Goal: Transaction & Acquisition: Subscribe to service/newsletter

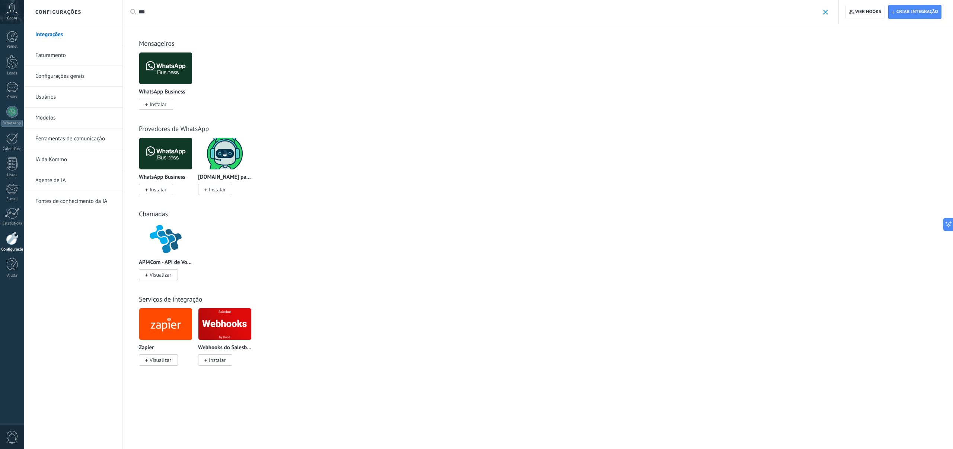
click at [10, 234] on div at bounding box center [12, 238] width 13 height 13
type textarea "*********"
click at [429, 200] on div "Chamadas Voximplant Kit Instalar Twilio Instalar Integração com Zoom Instalar A…" at bounding box center [537, 237] width 815 height 85
click at [150, 8] on div "***" at bounding box center [482, 12] width 689 height 24
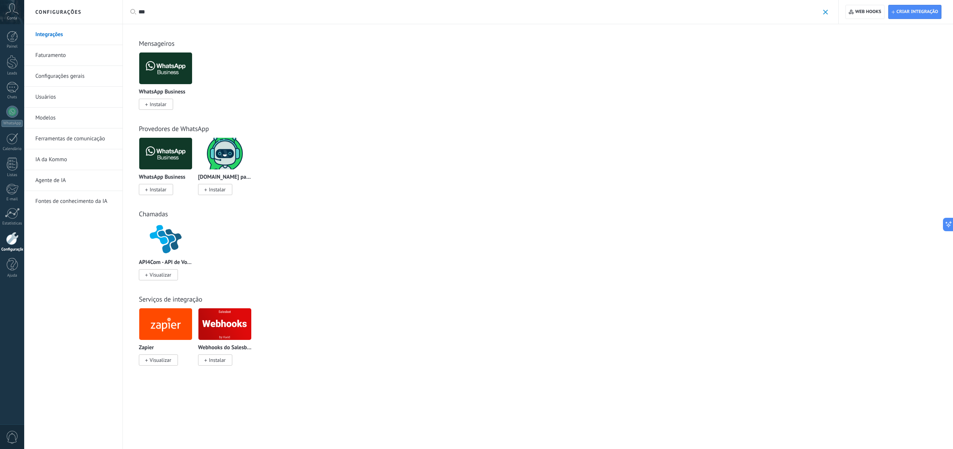
drag, startPoint x: 147, startPoint y: 12, endPoint x: 126, endPoint y: 8, distance: 21.9
click at [126, 8] on div "Aplicar *** Aplicar Redefinir" at bounding box center [480, 12] width 716 height 24
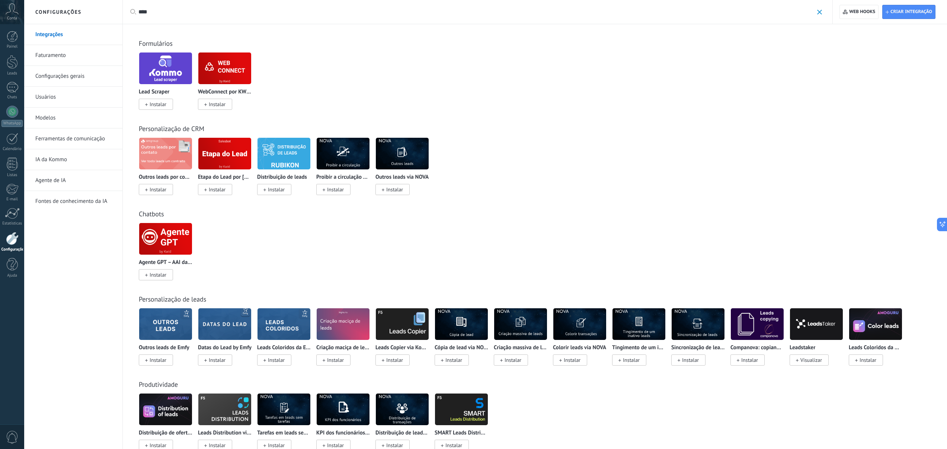
type input "****"
click at [16, 239] on div at bounding box center [12, 238] width 13 height 13
click at [62, 98] on link "Usuários" at bounding box center [75, 97] width 80 height 21
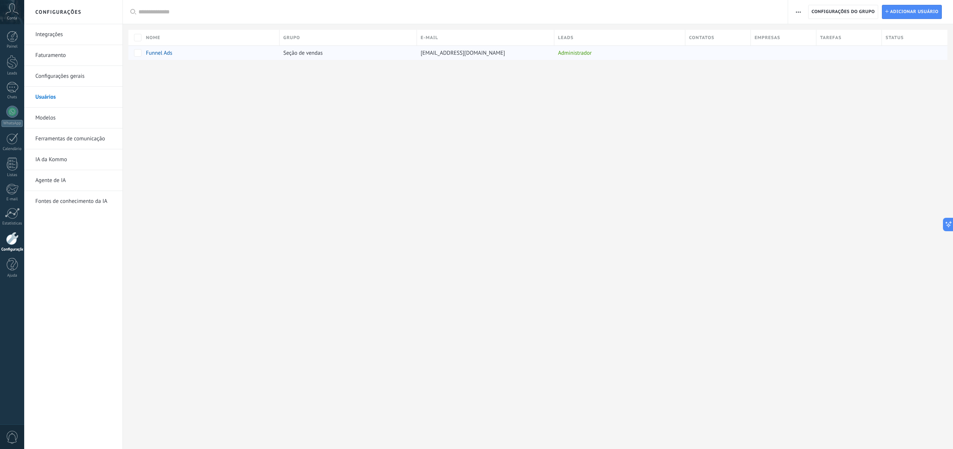
click at [156, 55] on span "Funnel Ads" at bounding box center [159, 53] width 26 height 7
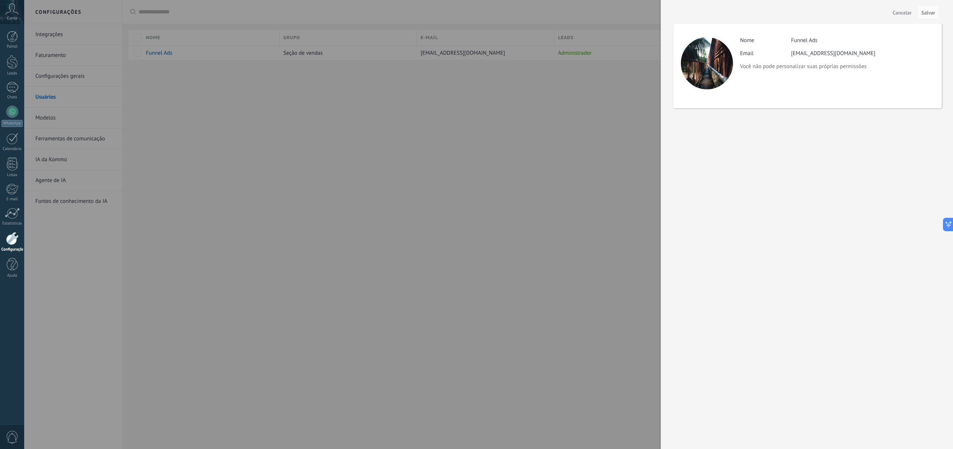
click at [899, 12] on span "Cancelar" at bounding box center [902, 12] width 19 height 5
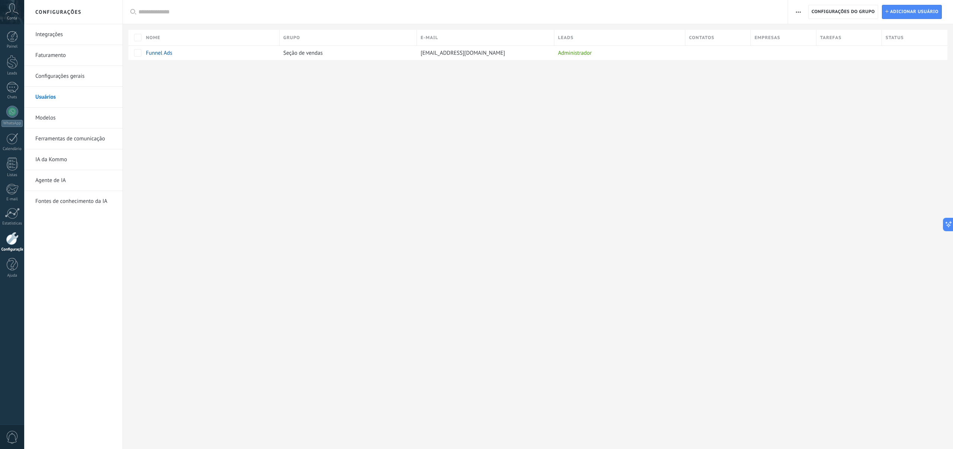
click at [554, 149] on div "Configurações Integrações Faturamento Configurações gerais Usuários Modelos Fer…" at bounding box center [488, 224] width 929 height 449
click at [794, 10] on button "button" at bounding box center [798, 12] width 11 height 14
click at [494, 200] on div "Configurações Integrações Faturamento Configurações gerais Usuários Modelos Fer…" at bounding box center [488, 224] width 929 height 449
click at [13, 10] on icon at bounding box center [12, 8] width 13 height 11
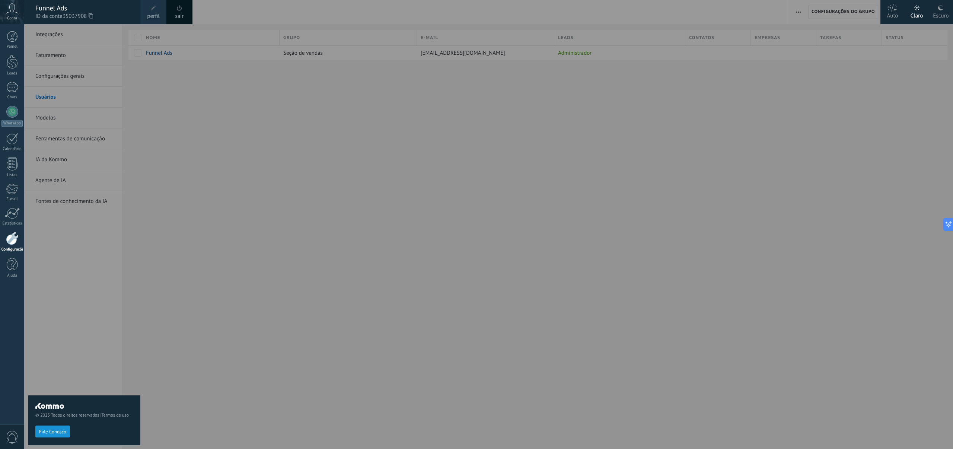
click at [154, 10] on span at bounding box center [153, 8] width 8 height 8
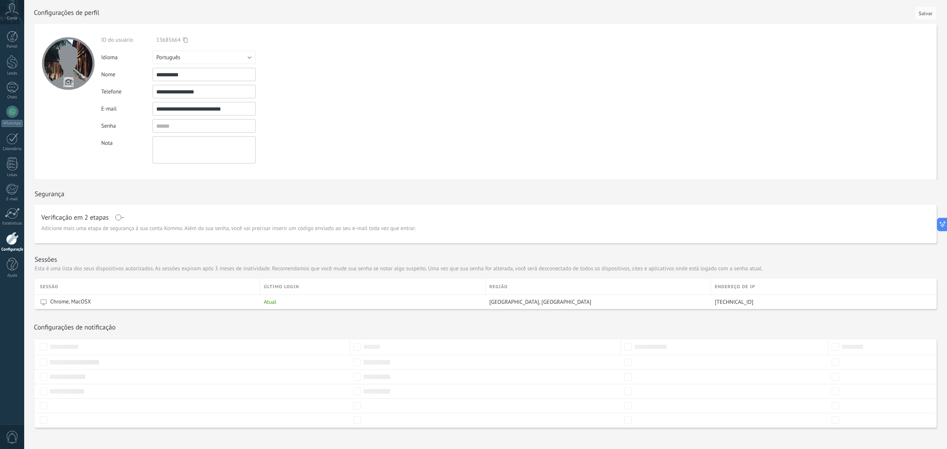
click at [448, 93] on form "**********" at bounding box center [486, 101] width 902 height 155
click at [16, 108] on div at bounding box center [12, 112] width 12 height 12
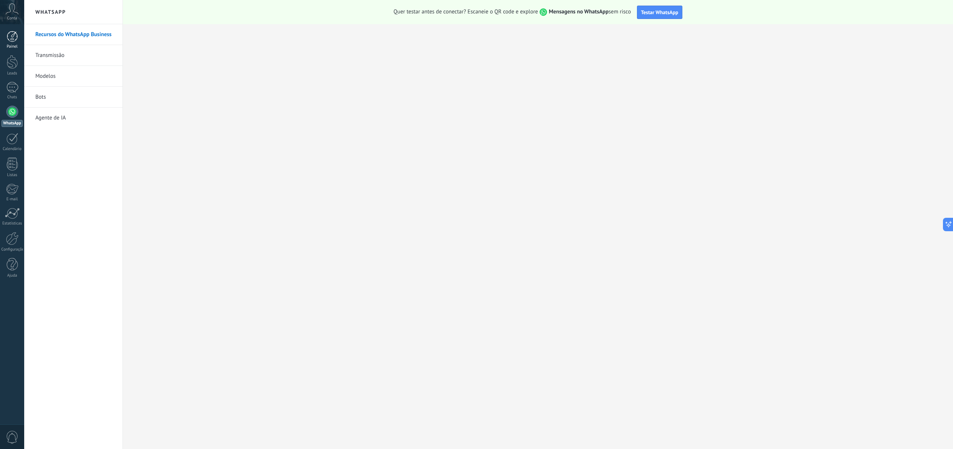
click at [14, 40] on div at bounding box center [12, 36] width 11 height 11
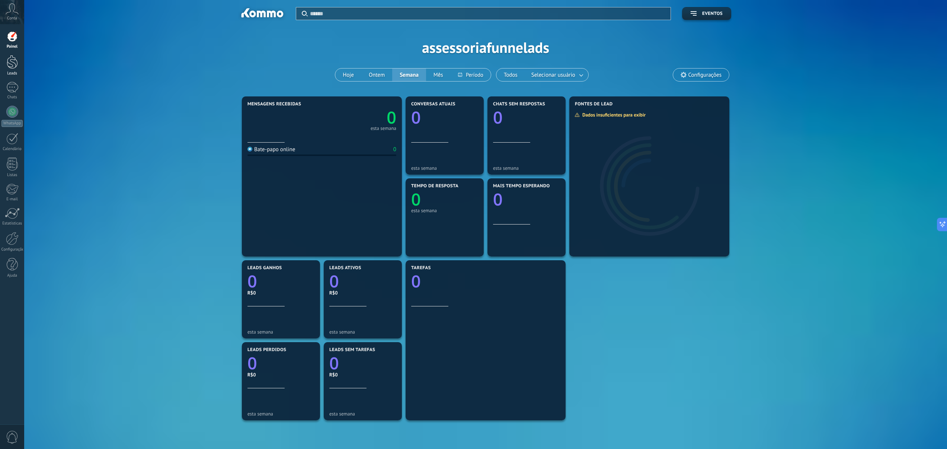
click at [18, 66] on link "Leads" at bounding box center [12, 65] width 24 height 21
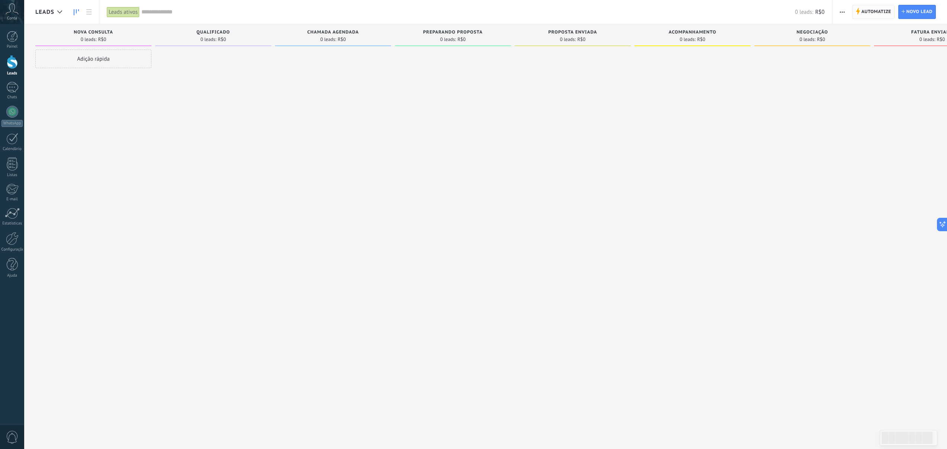
click at [855, 12] on span "Automatize Automatize" at bounding box center [874, 12] width 42 height 14
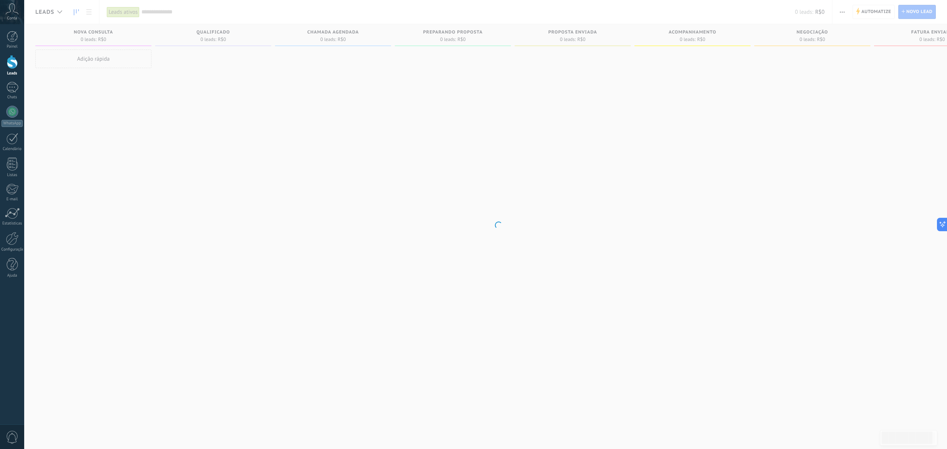
click at [850, 10] on body ".abccls-1,.abccls-2{fill-rule:evenodd}.abccls-2{fill:#fff} .abfcls-1{fill:none}…" at bounding box center [473, 224] width 947 height 449
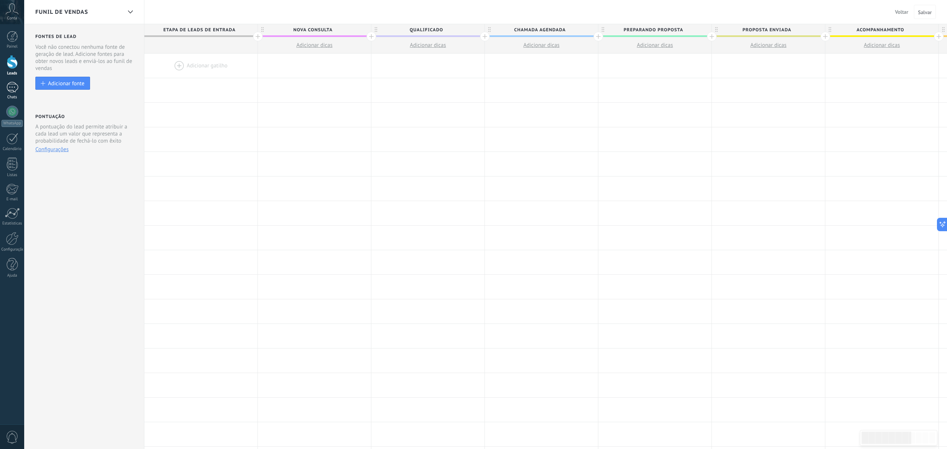
click at [12, 85] on div at bounding box center [12, 87] width 12 height 11
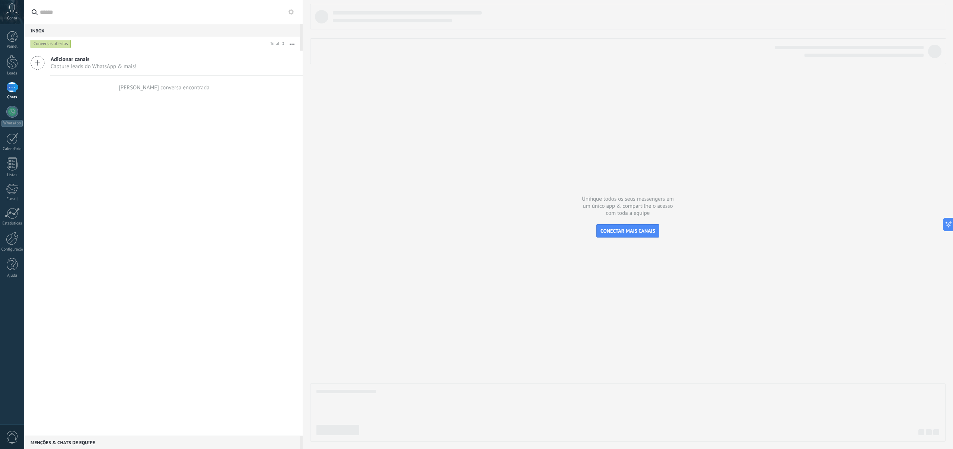
click at [42, 61] on icon at bounding box center [38, 63] width 14 height 14
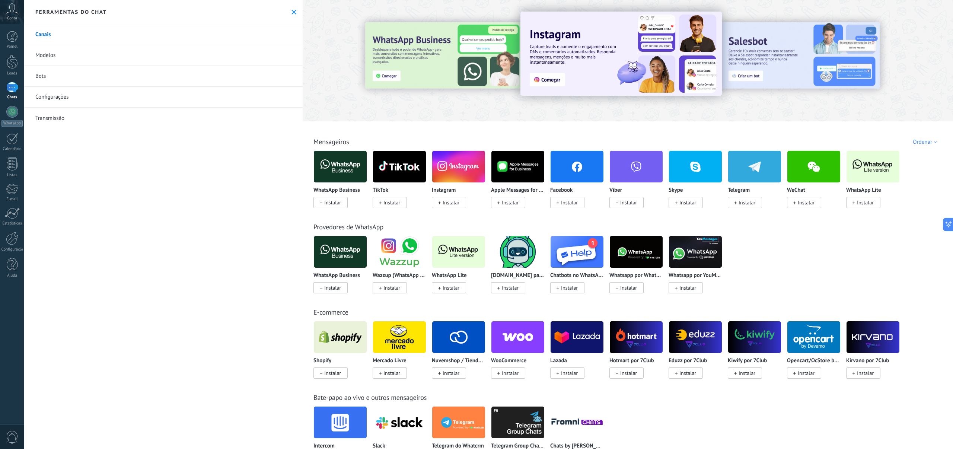
click at [45, 35] on link "Canais" at bounding box center [163, 34] width 278 height 21
click at [48, 98] on link "Configurações" at bounding box center [163, 97] width 278 height 21
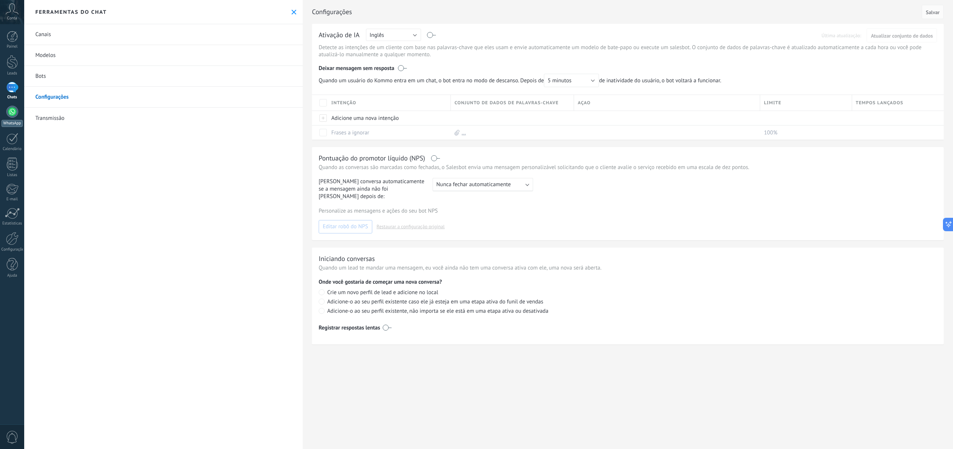
click at [6, 115] on link "WhatsApp" at bounding box center [12, 116] width 24 height 21
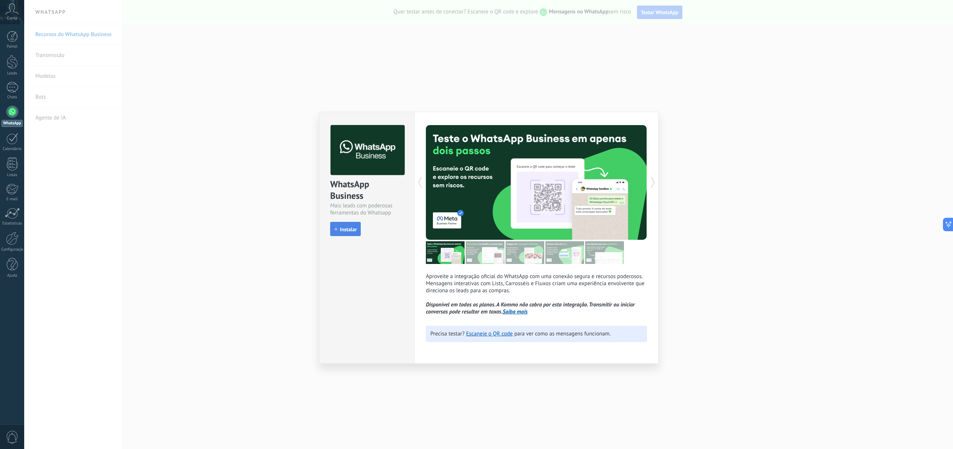
click at [355, 227] on span "Instalar" at bounding box center [348, 229] width 17 height 5
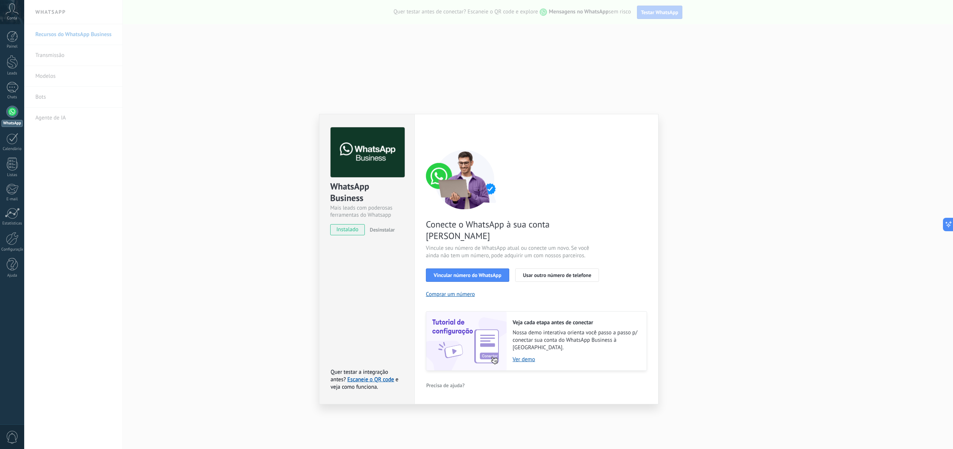
click at [378, 271] on div "WhatsApp Business Mais leads com poderosas ferramentas do Whatsapp instalado De…" at bounding box center [366, 259] width 95 height 290
click at [380, 230] on span "Desinstalar" at bounding box center [382, 229] width 25 height 7
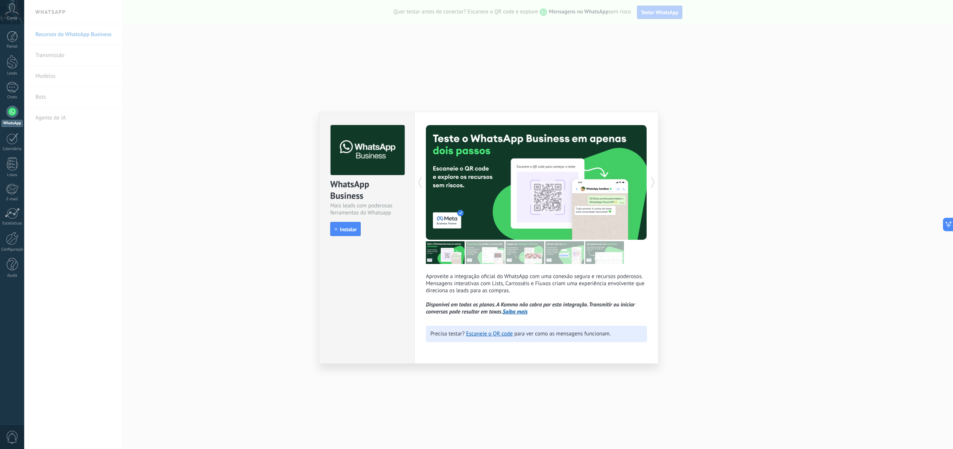
click at [305, 159] on div "WhatsApp Business Mais leads com poderosas ferramentas do Whatsapp install Inst…" at bounding box center [488, 224] width 929 height 449
click at [354, 238] on div "WhatsApp Business Mais leads com poderosas ferramentas do Whatsapp install Inst…" at bounding box center [366, 177] width 95 height 130
click at [354, 231] on span "Instalar" at bounding box center [348, 229] width 17 height 5
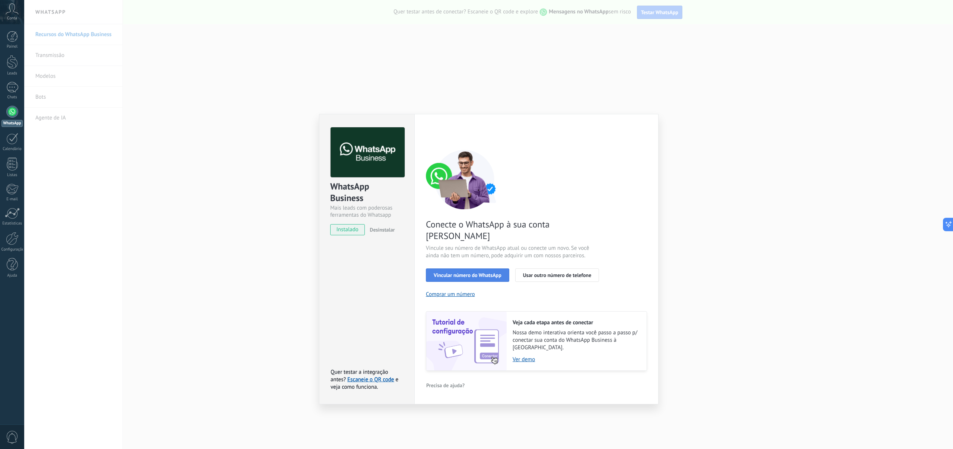
click at [497, 273] on span "Vincular número do WhatsApp" at bounding box center [468, 275] width 68 height 5
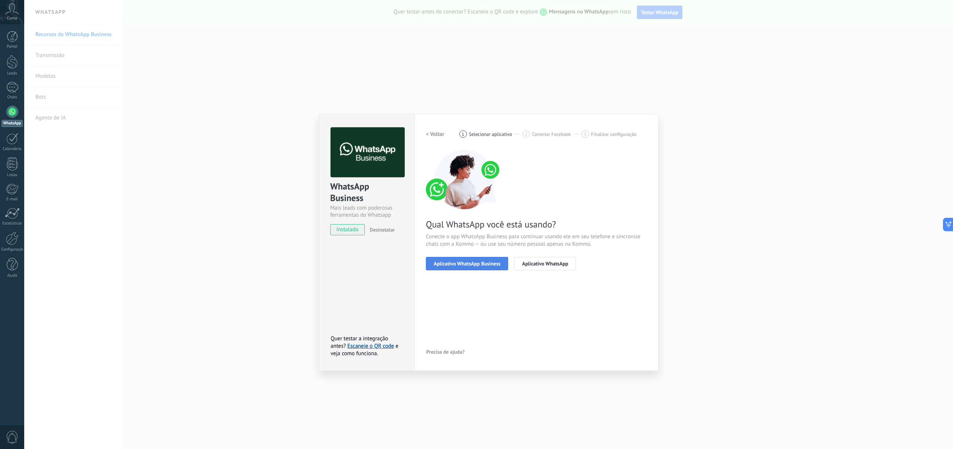
click at [501, 263] on button "Aplicativo WhatsApp Business" at bounding box center [467, 263] width 82 height 13
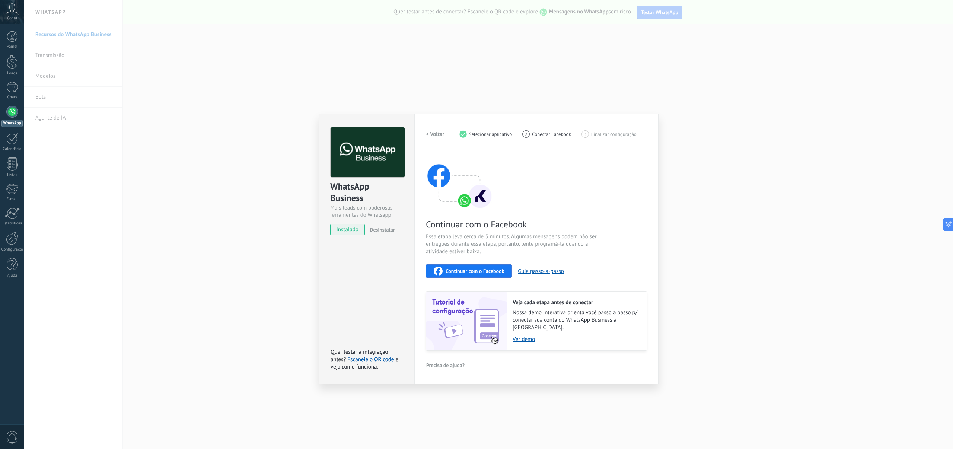
click at [493, 267] on div "Continuar com o Facebook" at bounding box center [469, 271] width 70 height 9
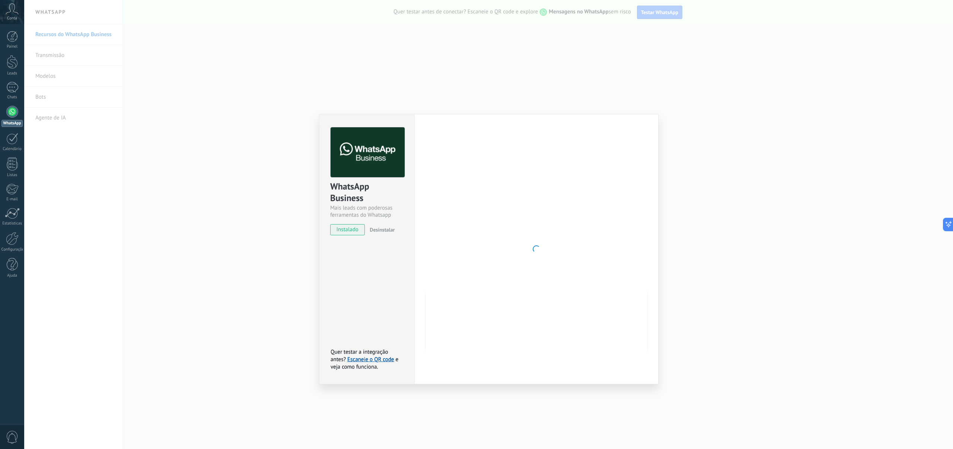
click at [548, 229] on div at bounding box center [536, 248] width 221 height 243
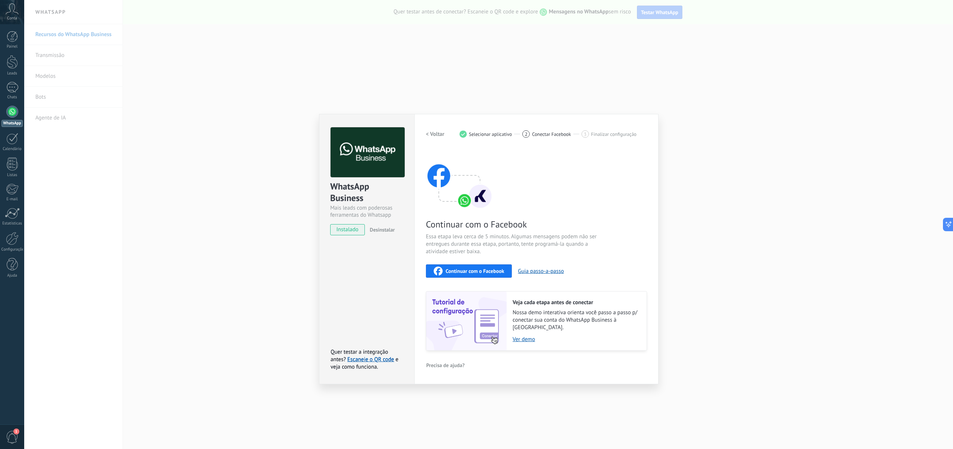
click at [435, 134] on h2 "< Voltar" at bounding box center [435, 134] width 19 height 7
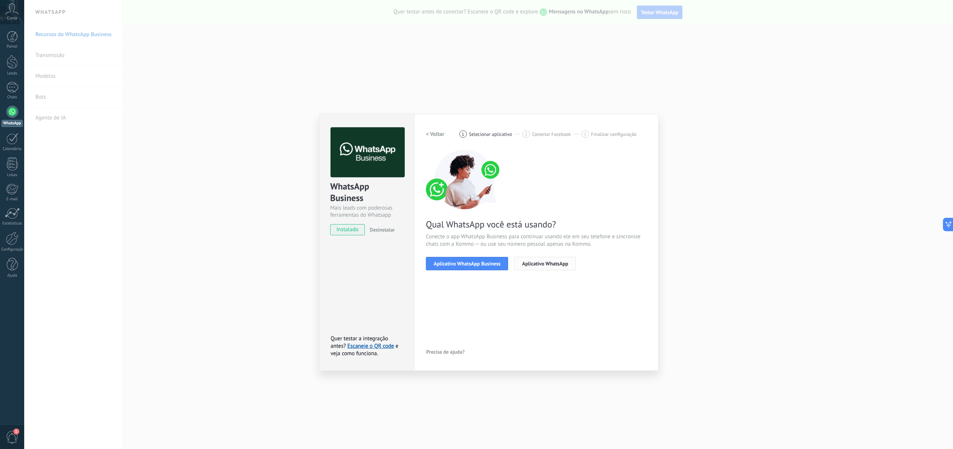
click at [536, 259] on button "Aplicativo WhatsApp" at bounding box center [545, 263] width 62 height 13
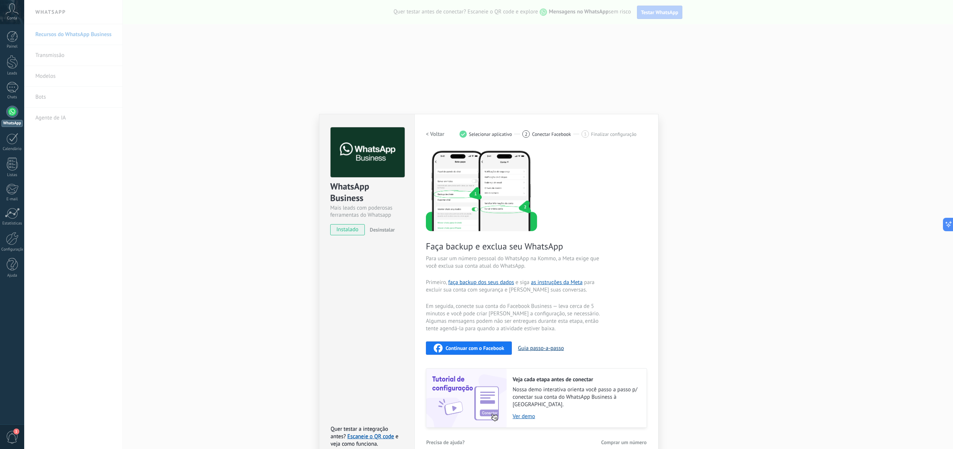
scroll to position [6, 0]
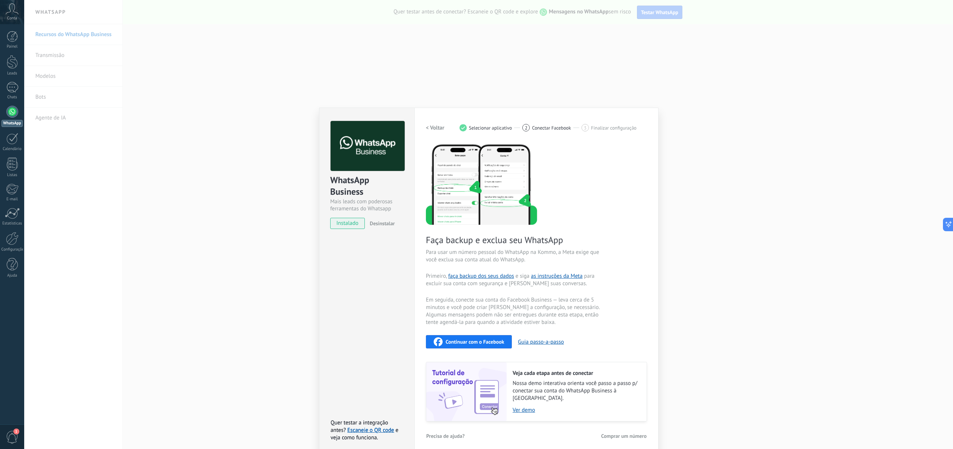
click at [364, 225] on div "instalado Desinstalar" at bounding box center [366, 223] width 73 height 11
click at [702, 119] on div "WhatsApp Business Mais leads com poderosas ferramentas do Whatsapp instalado De…" at bounding box center [488, 224] width 929 height 449
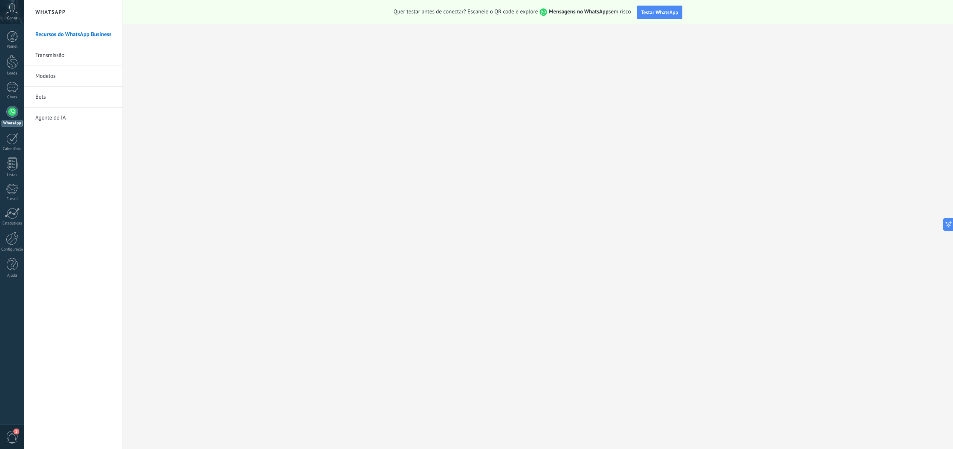
click at [99, 35] on link "Recursos do WhatsApp Business" at bounding box center [75, 34] width 80 height 21
click at [13, 238] on div at bounding box center [12, 238] width 13 height 13
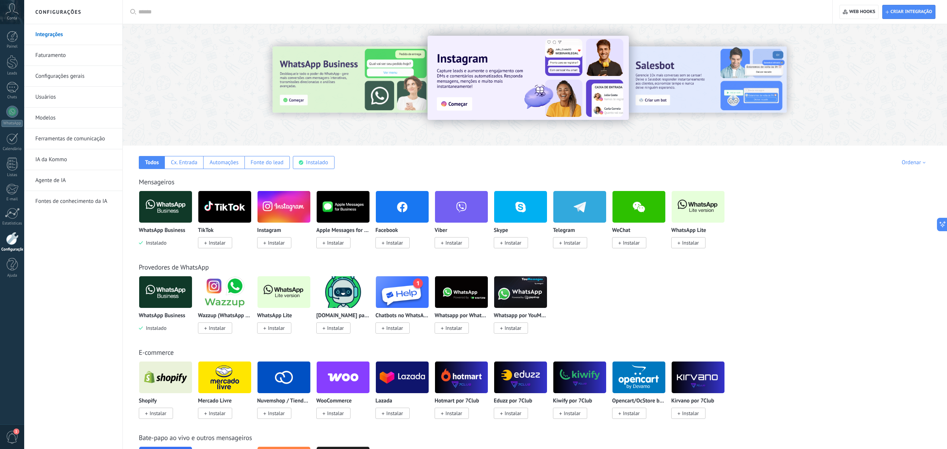
click at [59, 35] on link "Integrações" at bounding box center [75, 34] width 80 height 21
click at [159, 7] on div at bounding box center [480, 12] width 684 height 24
click at [159, 16] on div at bounding box center [480, 12] width 684 height 24
click at [161, 15] on input "text" at bounding box center [480, 12] width 684 height 8
click at [273, 329] on span "Instalar" at bounding box center [276, 328] width 17 height 7
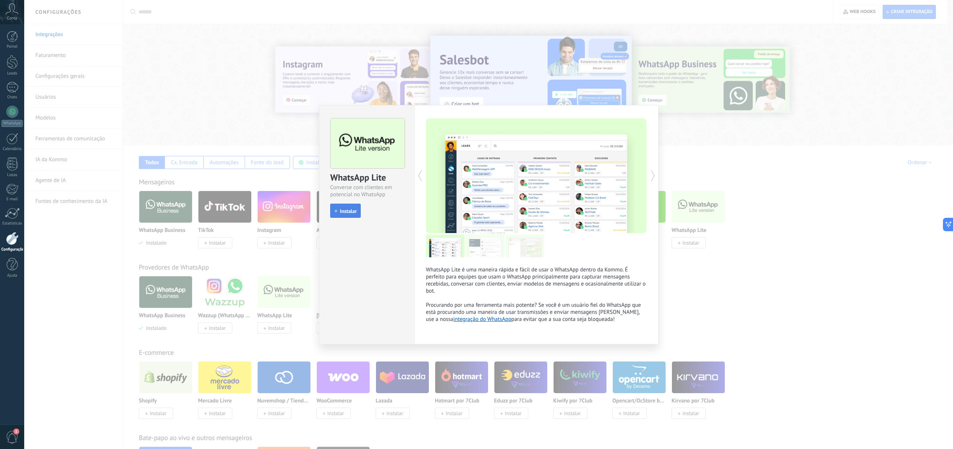
click at [353, 211] on span "Instalar" at bounding box center [348, 210] width 17 height 5
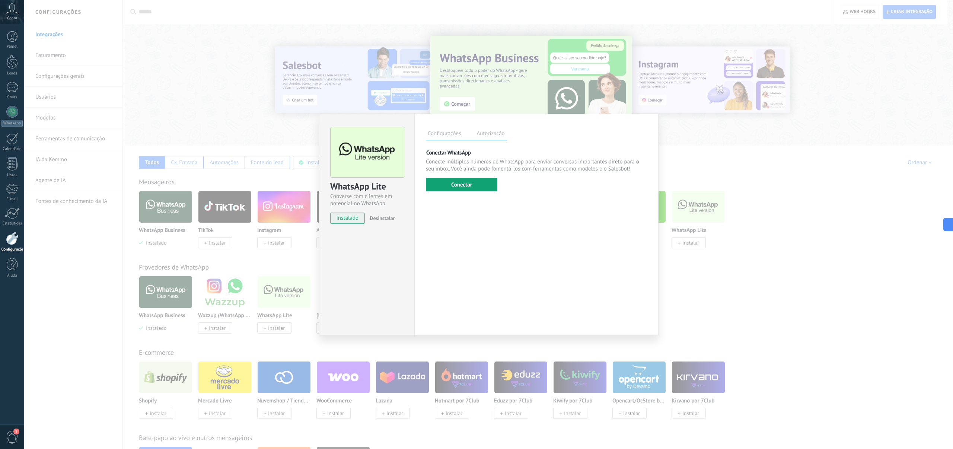
click at [459, 182] on button "Conectar" at bounding box center [461, 184] width 71 height 13
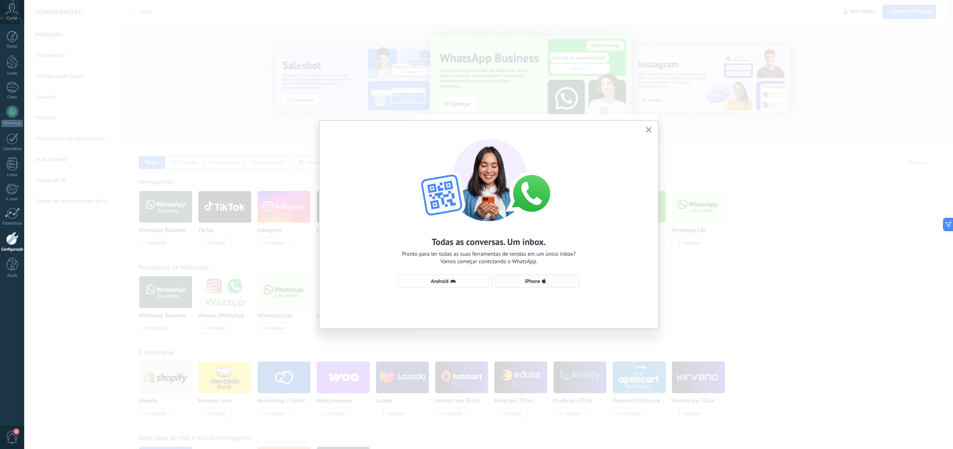
click at [537, 284] on span "iPhone" at bounding box center [533, 280] width 16 height 5
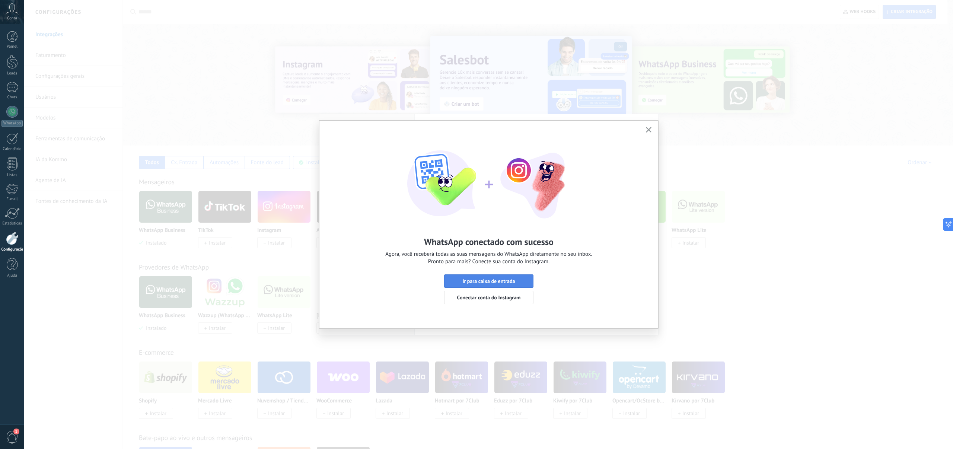
click at [520, 281] on span "Ir para caixa de entrada" at bounding box center [488, 280] width 81 height 5
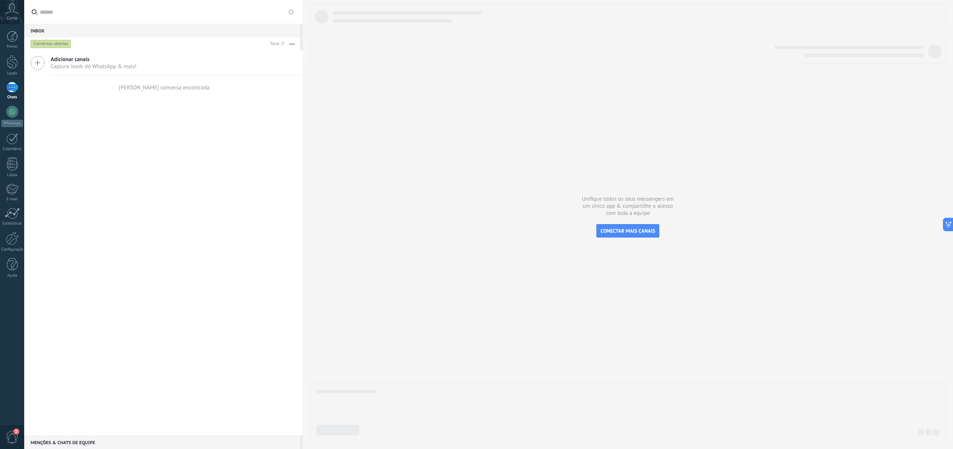
click at [150, 169] on div "Adicionar canais Capture leads do WhatsApp & mais! Nenhuma conversa encontrada" at bounding box center [163, 243] width 278 height 385
click at [622, 232] on span "CONECTAR MAIS CANAIS" at bounding box center [627, 230] width 55 height 7
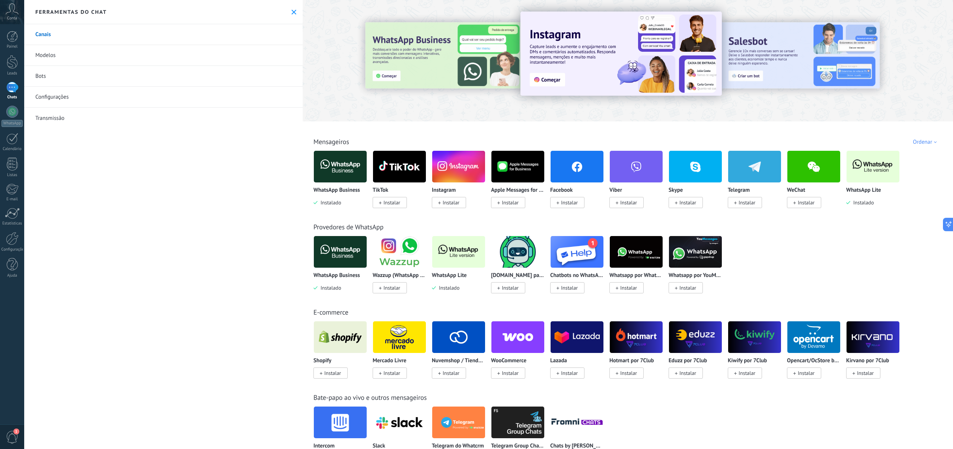
click at [291, 12] on icon at bounding box center [293, 12] width 5 height 5
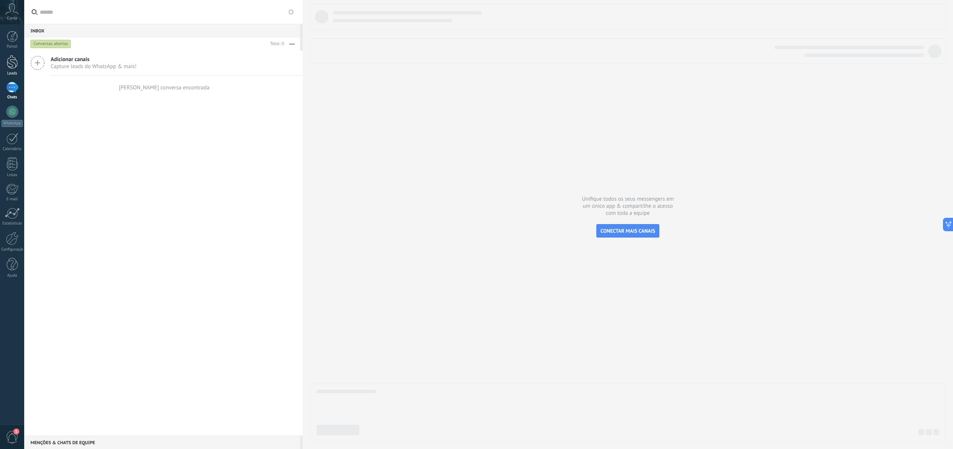
click at [13, 66] on div at bounding box center [12, 62] width 11 height 14
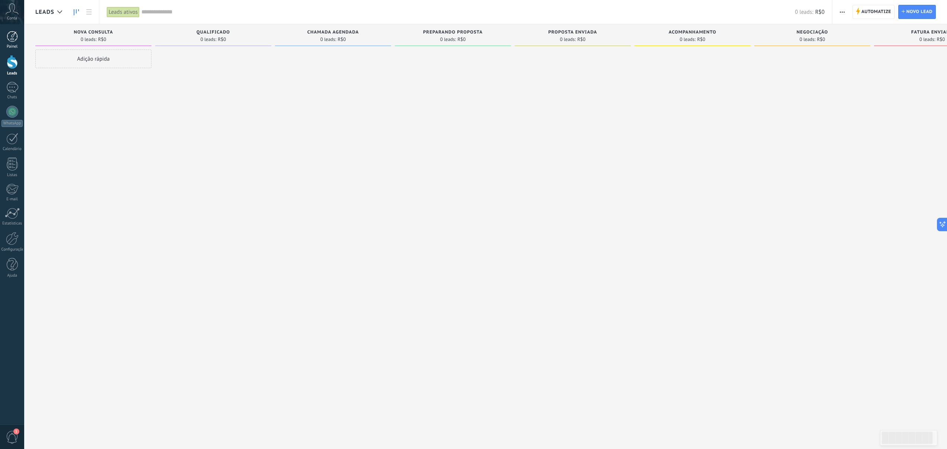
click at [16, 36] on div at bounding box center [12, 36] width 11 height 11
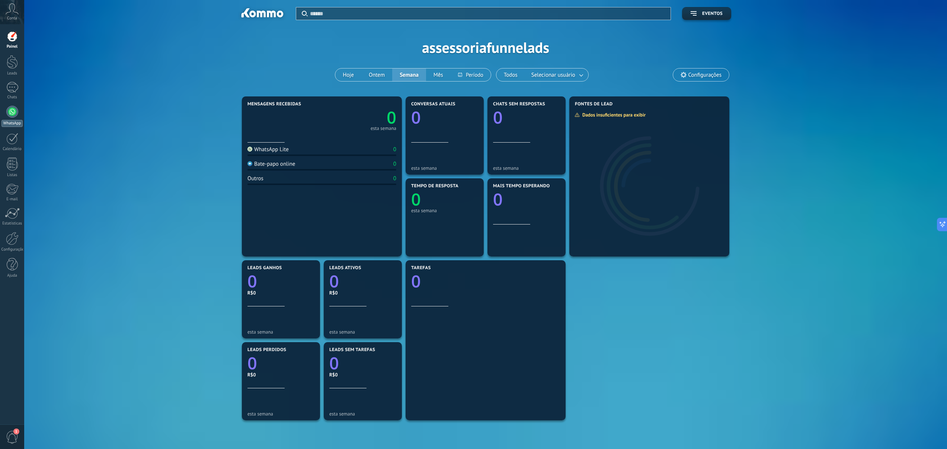
click at [14, 108] on div at bounding box center [12, 112] width 12 height 12
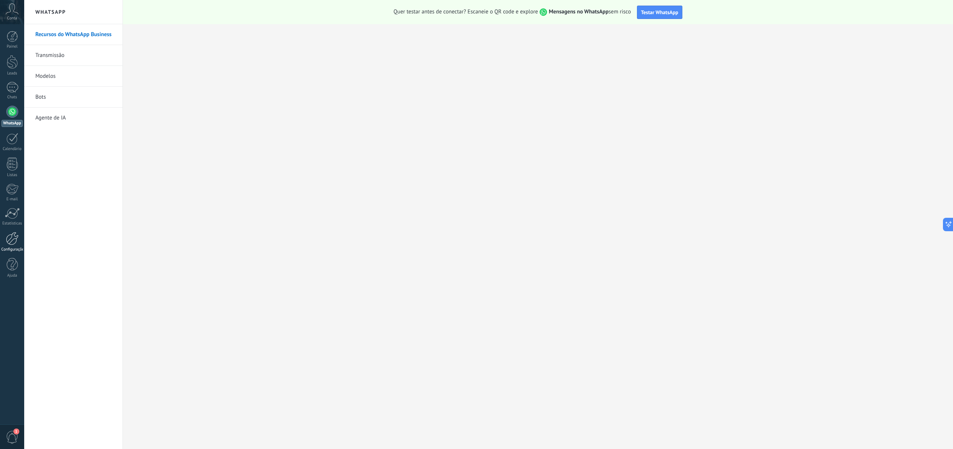
click at [17, 238] on div at bounding box center [12, 238] width 13 height 13
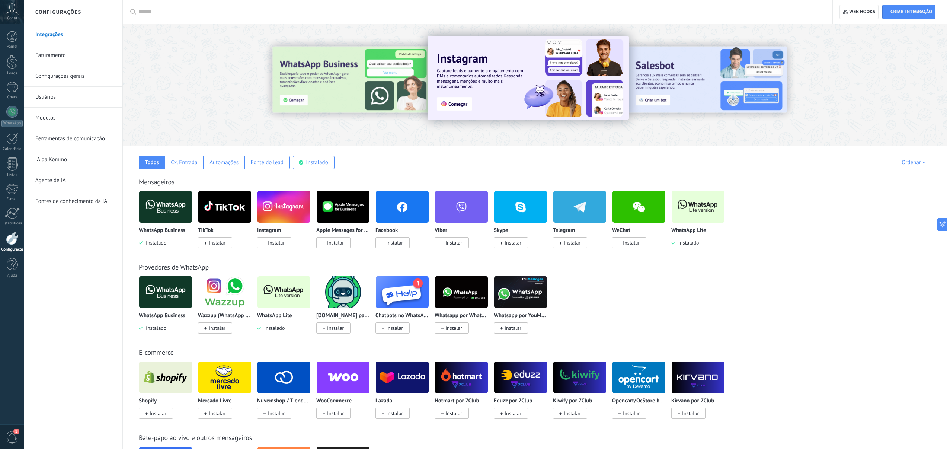
click at [278, 297] on img at bounding box center [284, 292] width 53 height 36
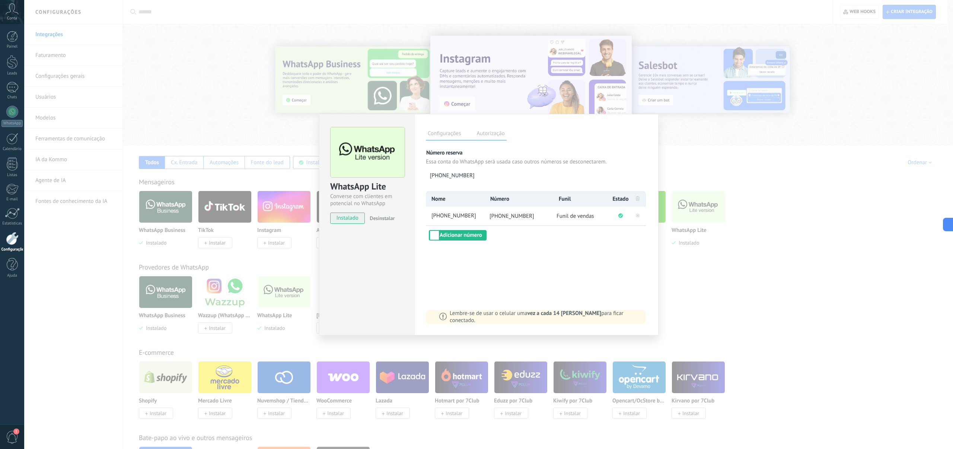
click at [500, 141] on div "Configurações Autorização Esta aba registra os usuários que permitiram acesso à…" at bounding box center [536, 224] width 244 height 221
click at [486, 131] on label "Autorização" at bounding box center [491, 134] width 32 height 11
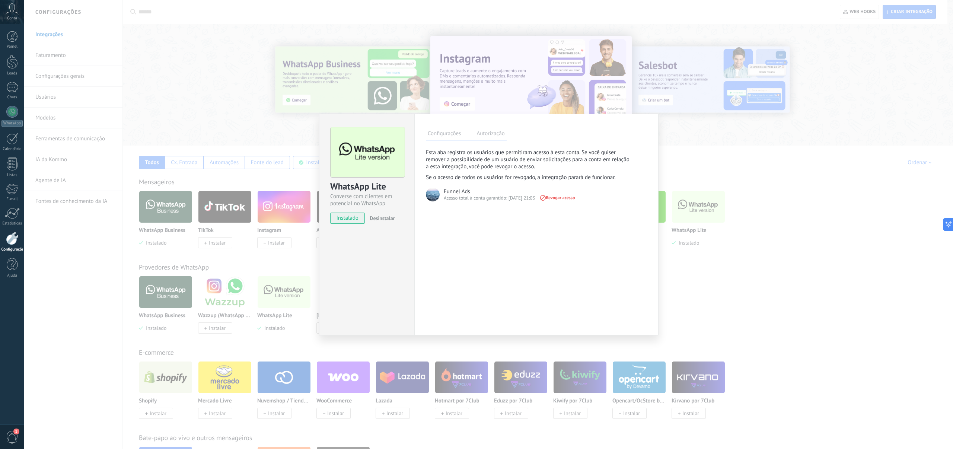
click at [443, 136] on label "Configurações" at bounding box center [444, 134] width 37 height 11
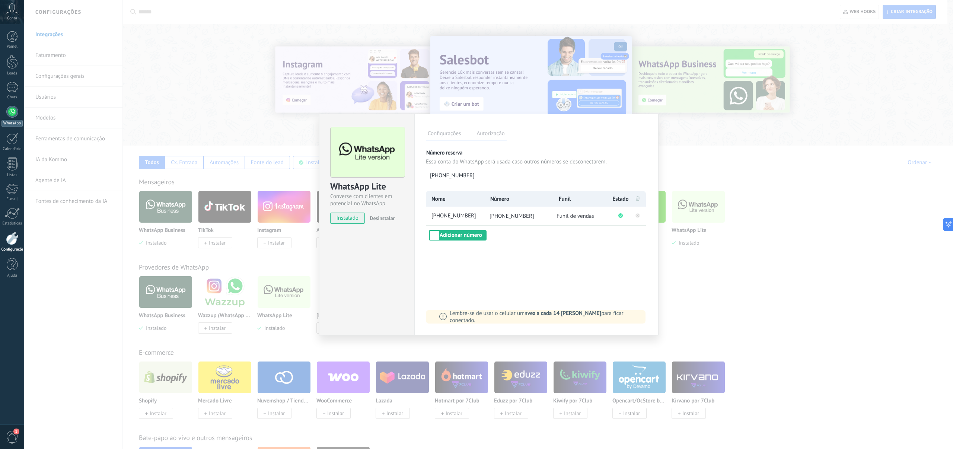
click at [7, 108] on div at bounding box center [12, 112] width 12 height 12
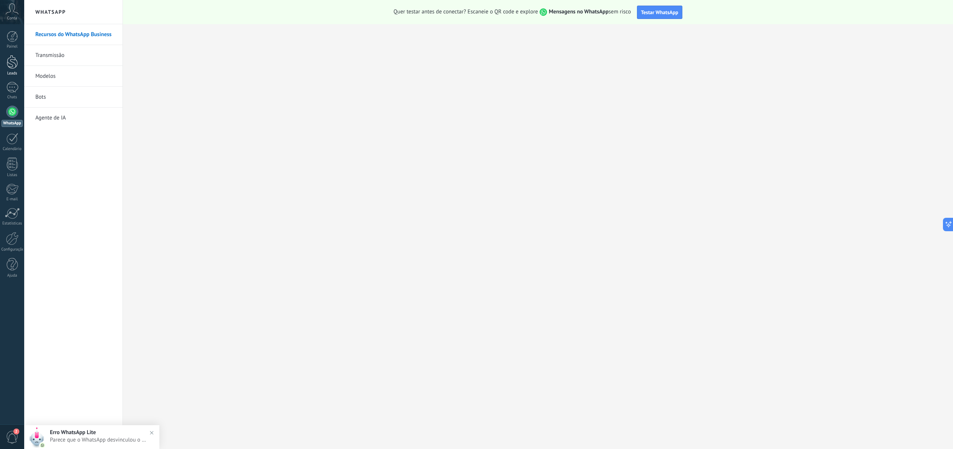
click at [14, 58] on div at bounding box center [12, 62] width 11 height 14
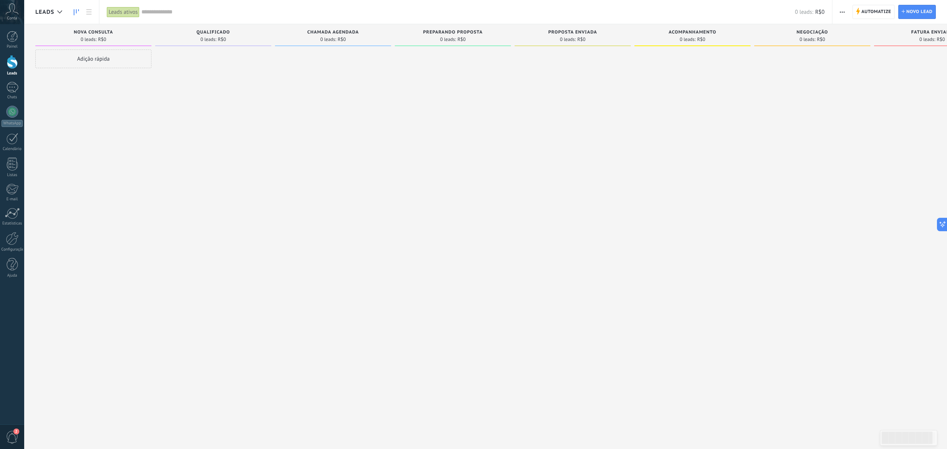
click at [846, 12] on button "button" at bounding box center [842, 12] width 11 height 14
click at [434, 176] on div at bounding box center [453, 226] width 116 height 352
click at [14, 19] on span "Conta" at bounding box center [12, 18] width 10 height 5
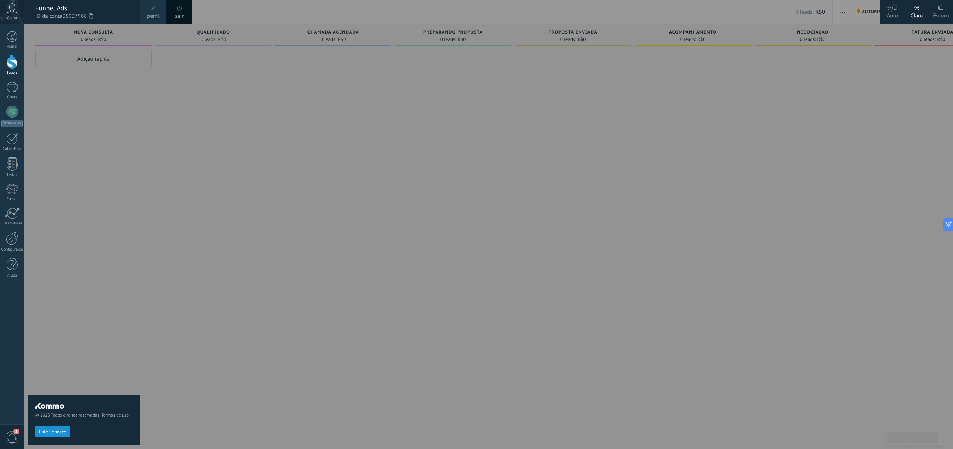
click at [154, 9] on span at bounding box center [153, 8] width 5 height 5
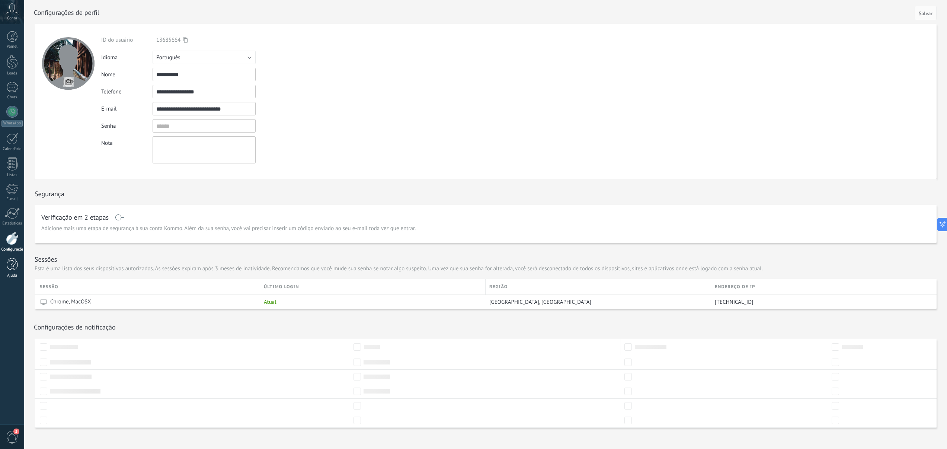
click at [7, 270] on div at bounding box center [12, 264] width 11 height 13
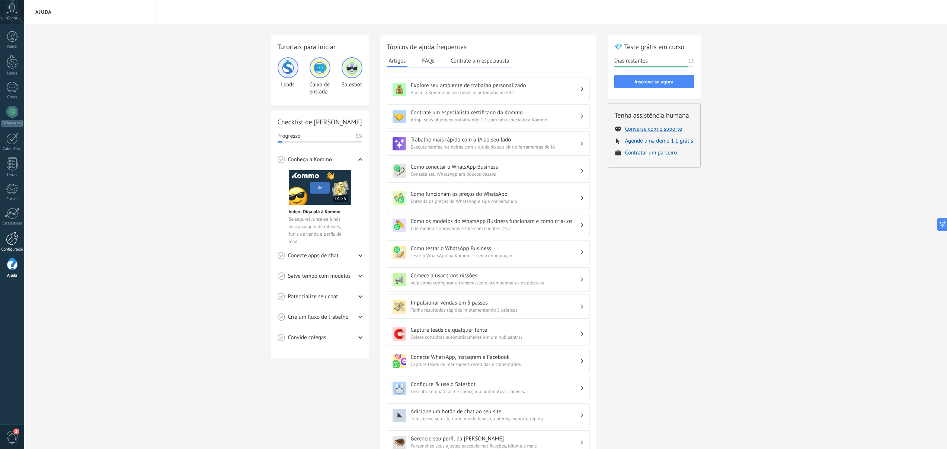
click at [7, 236] on div at bounding box center [12, 238] width 13 height 13
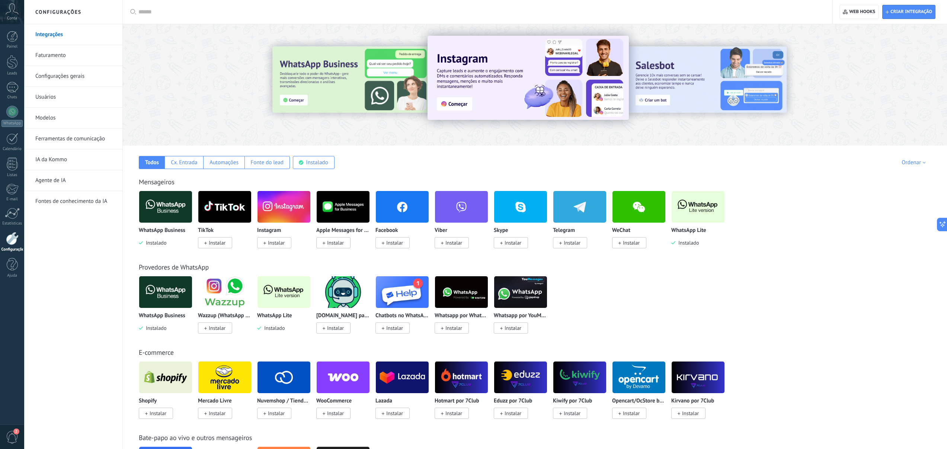
click at [64, 72] on link "Configurações gerais" at bounding box center [75, 76] width 80 height 21
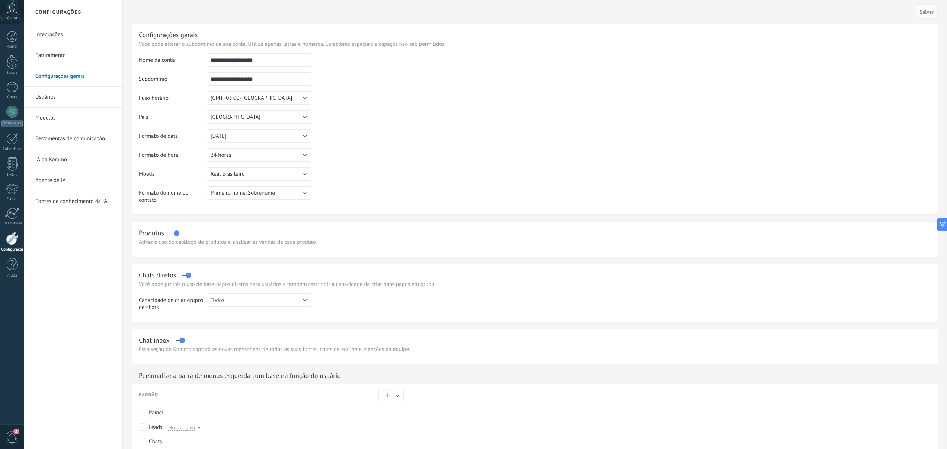
click at [63, 138] on link "Ferramentas de comunicação" at bounding box center [75, 138] width 80 height 21
